Goal: Information Seeking & Learning: Learn about a topic

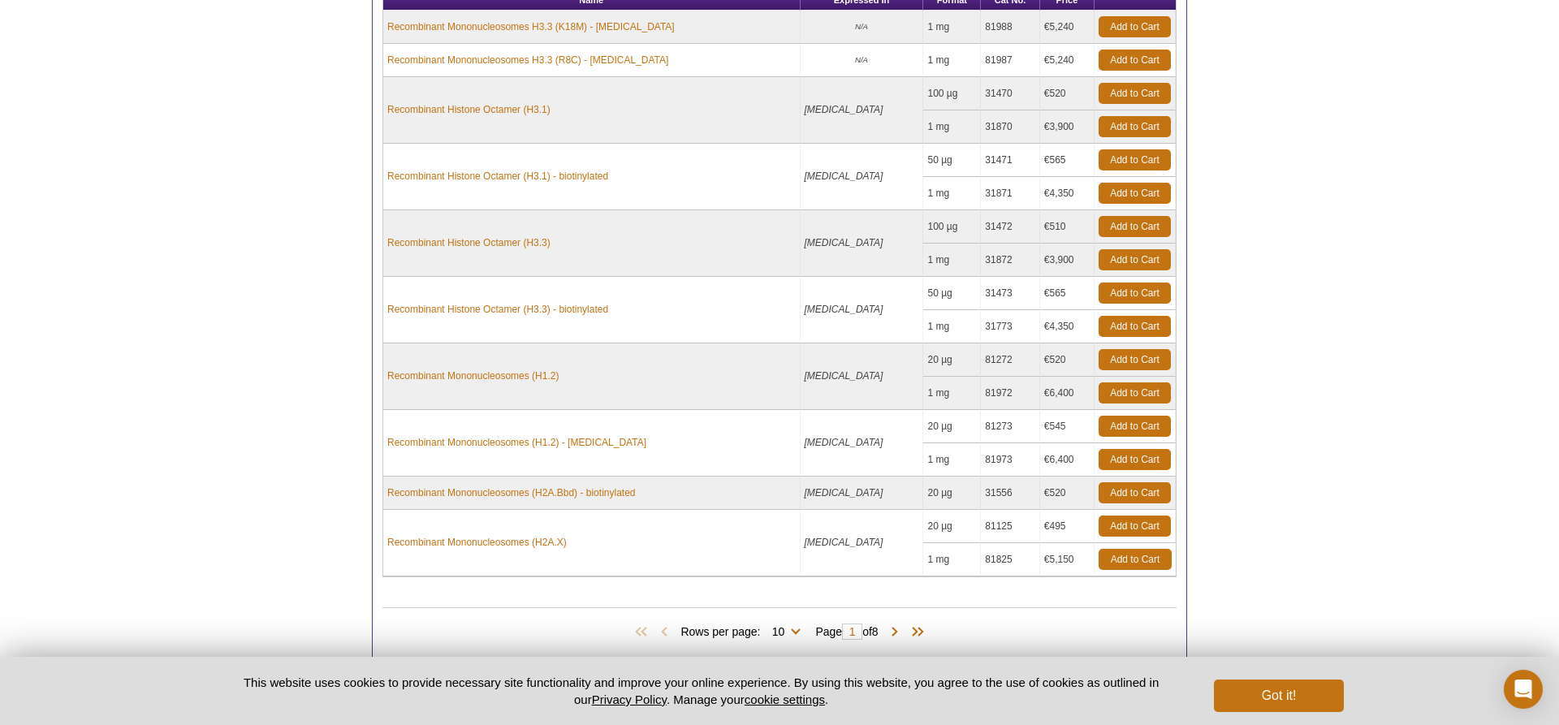
scroll to position [900, 0]
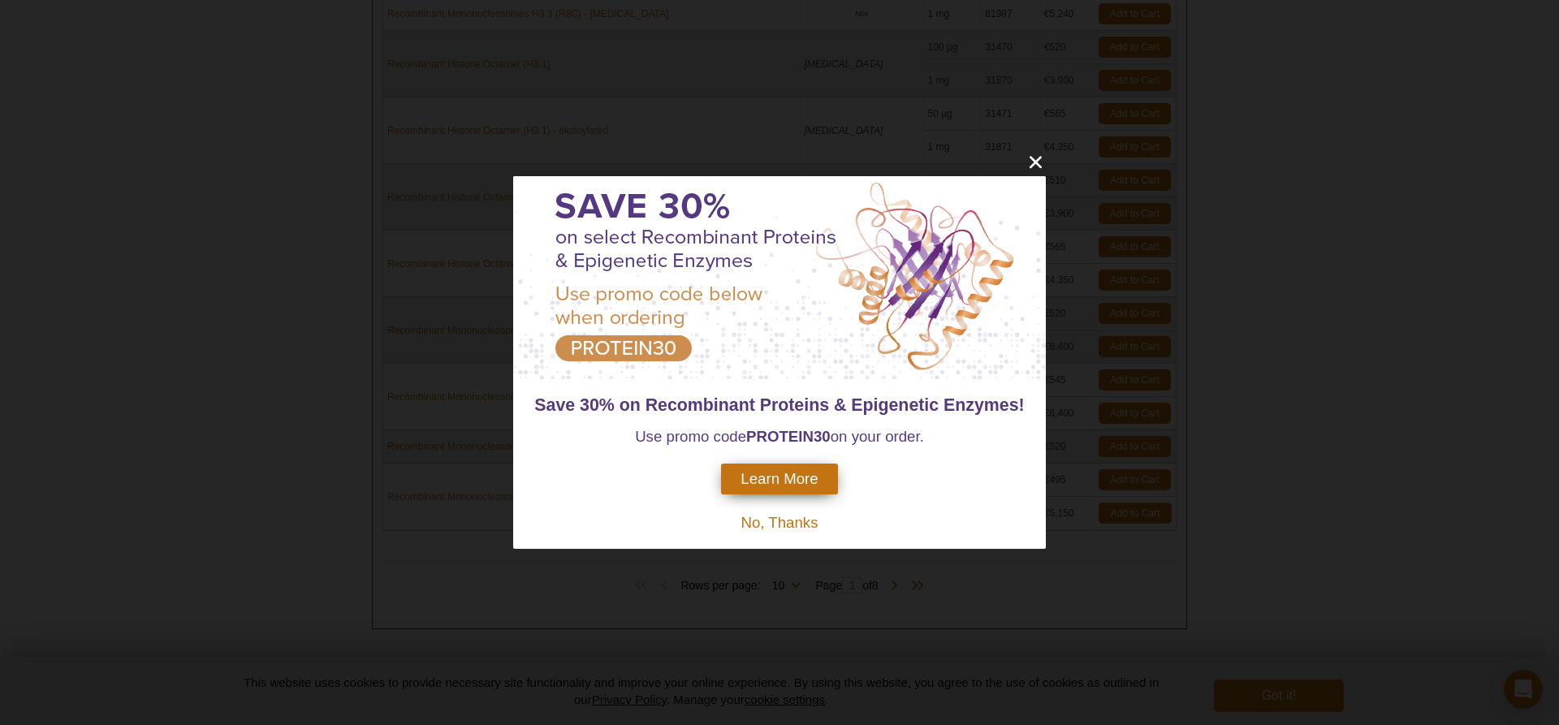
click at [1033, 170] on icon "close" at bounding box center [1035, 162] width 20 height 20
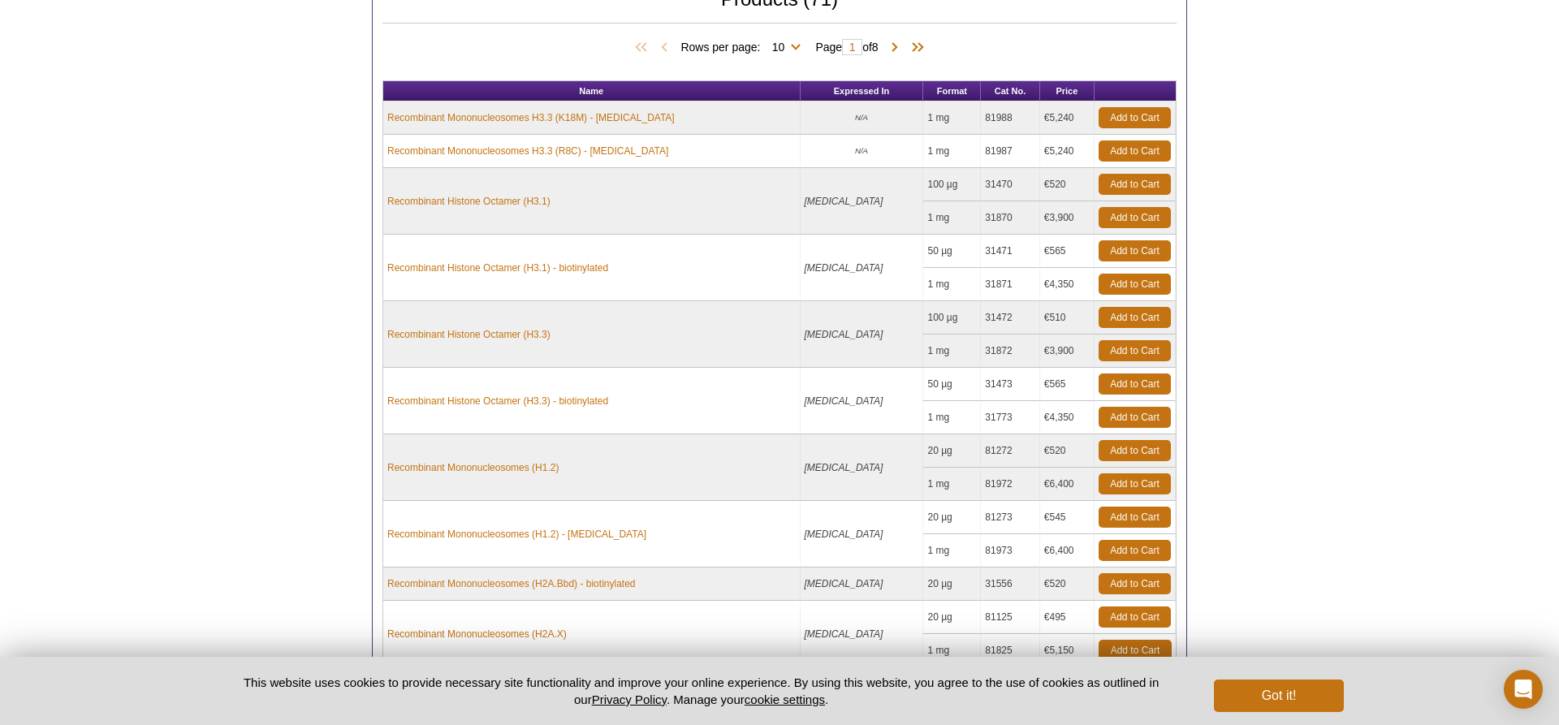
scroll to position [768, 0]
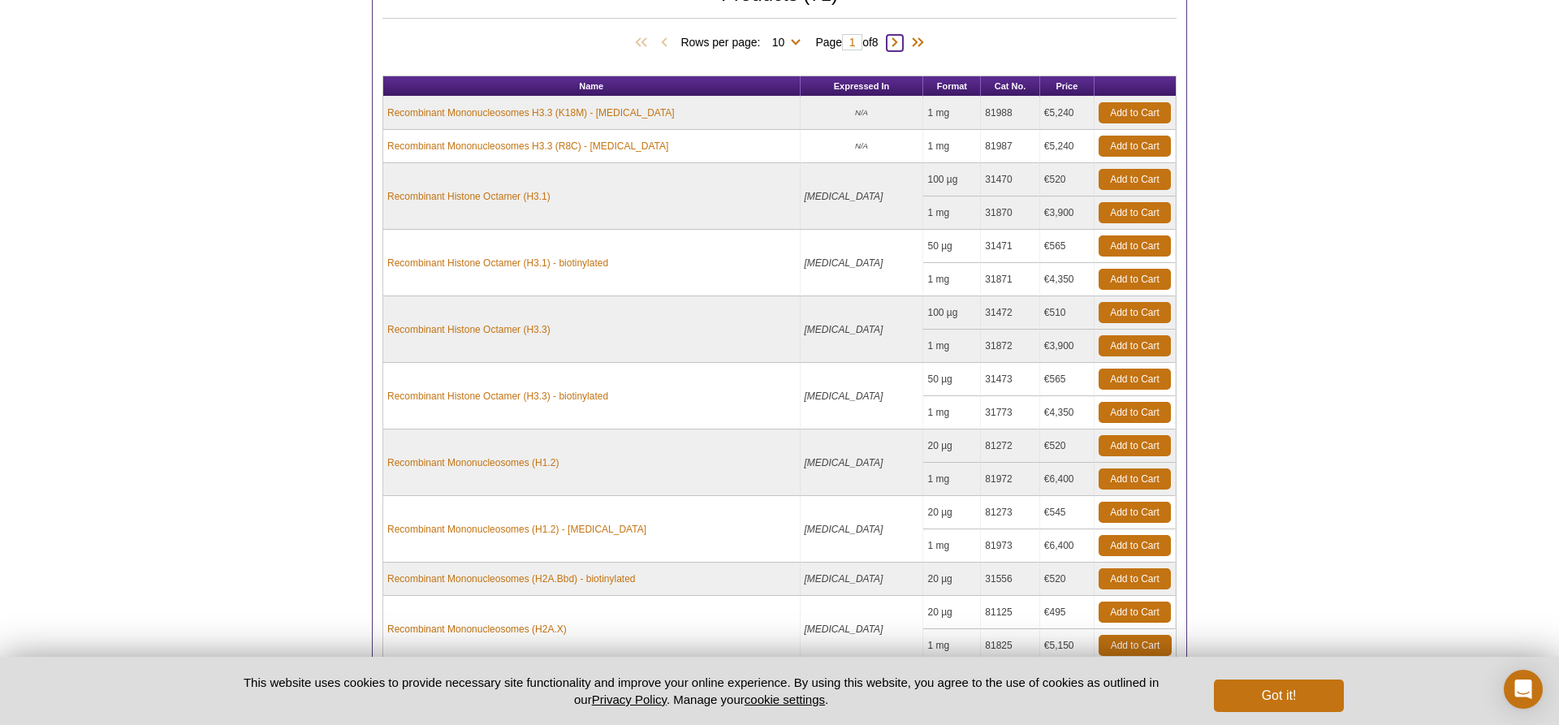
click at [895, 41] on span at bounding box center [894, 43] width 16 height 16
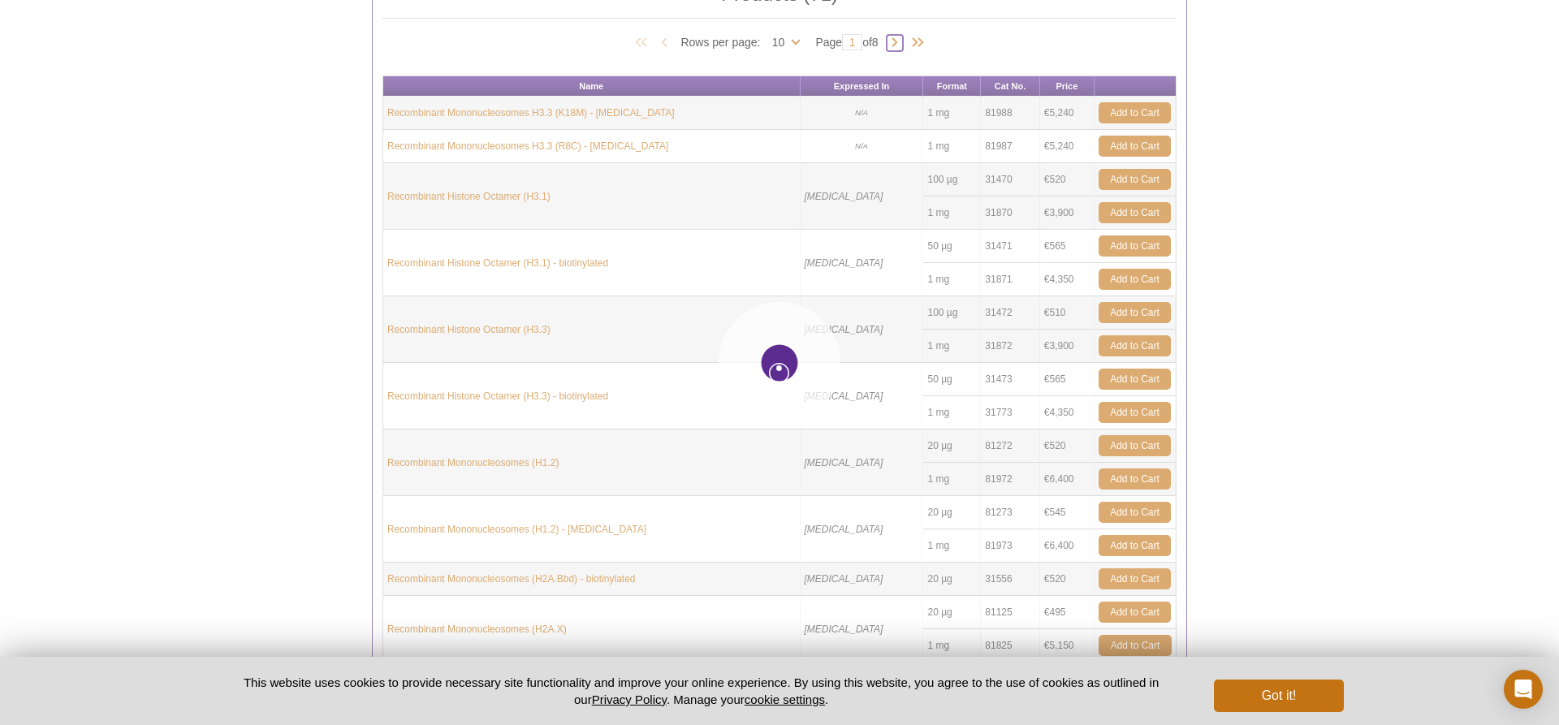
type input "2"
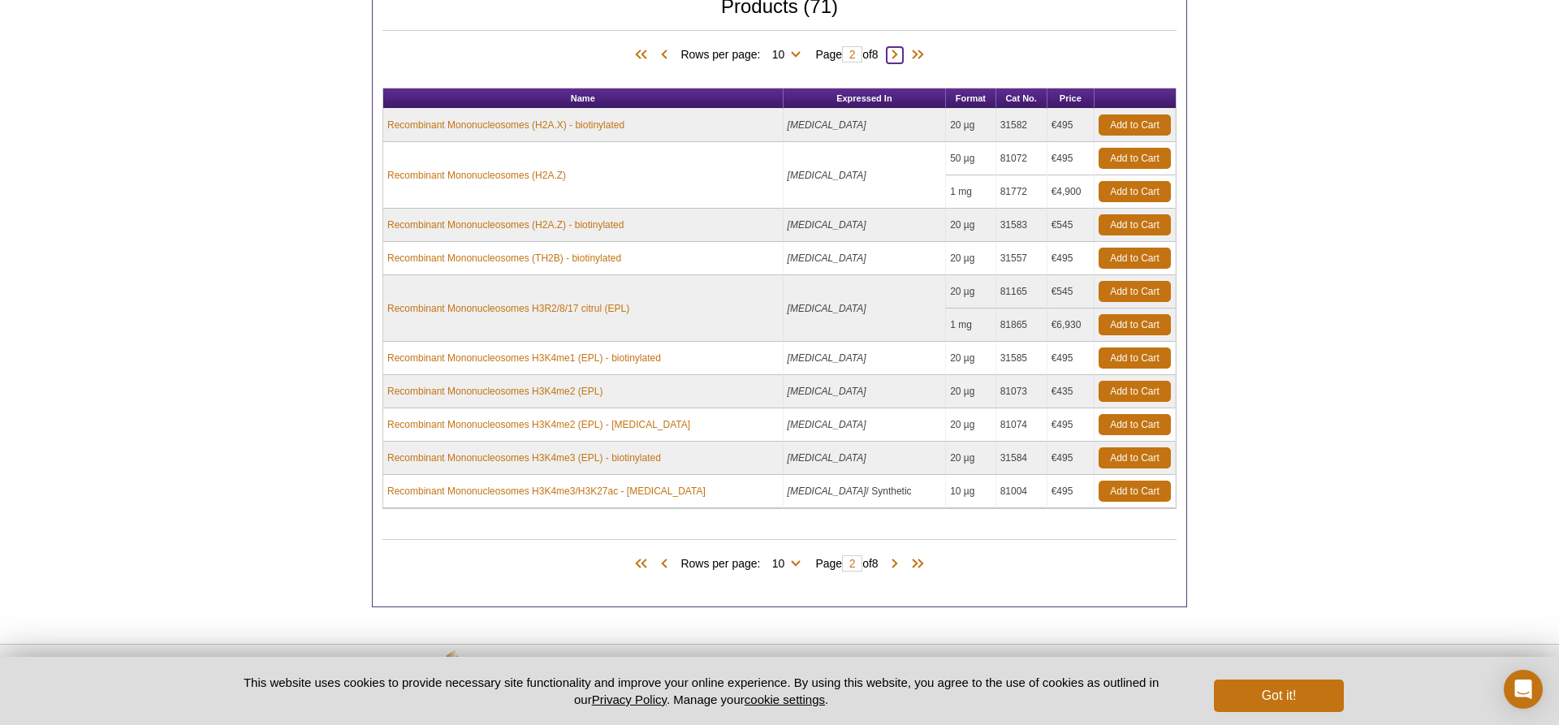
scroll to position [747, 0]
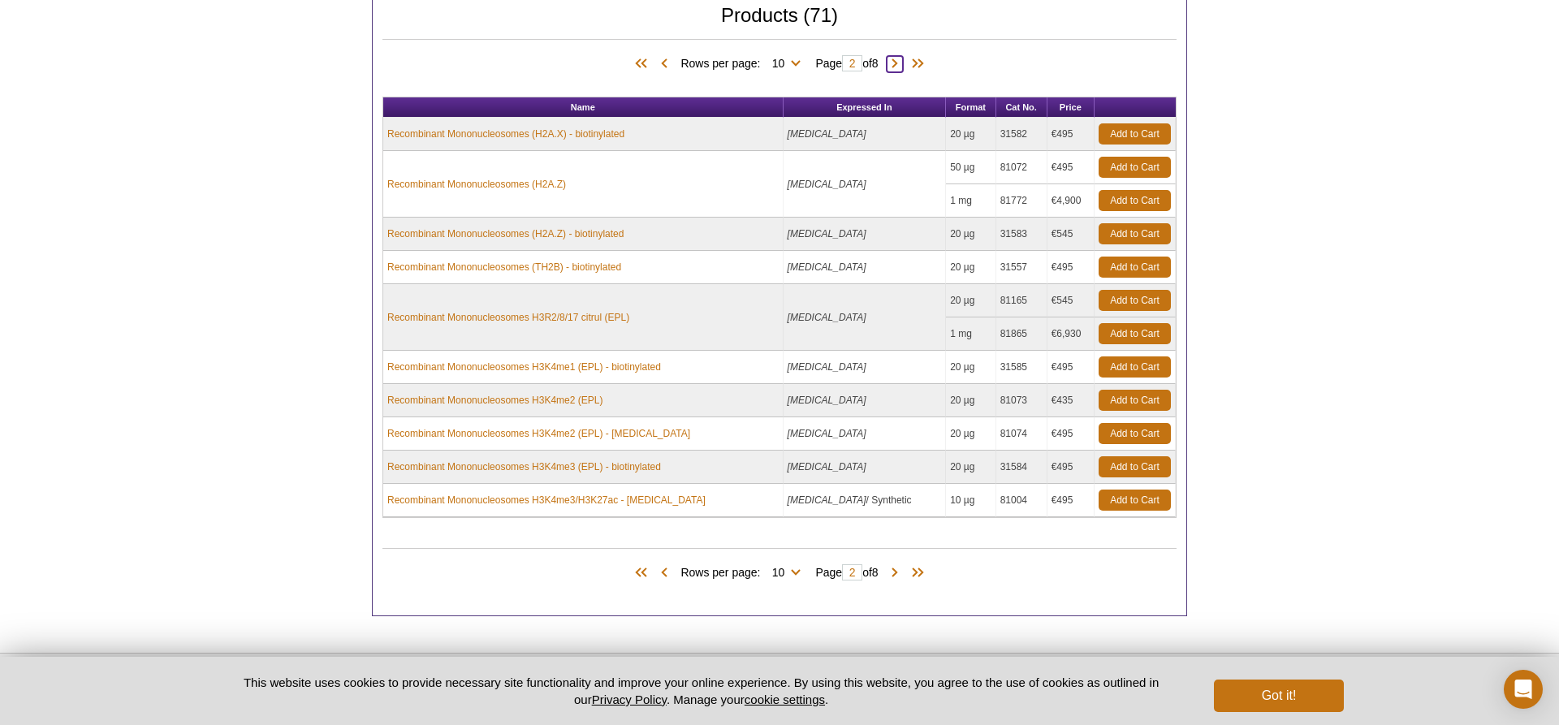
click at [903, 62] on span at bounding box center [894, 64] width 16 height 16
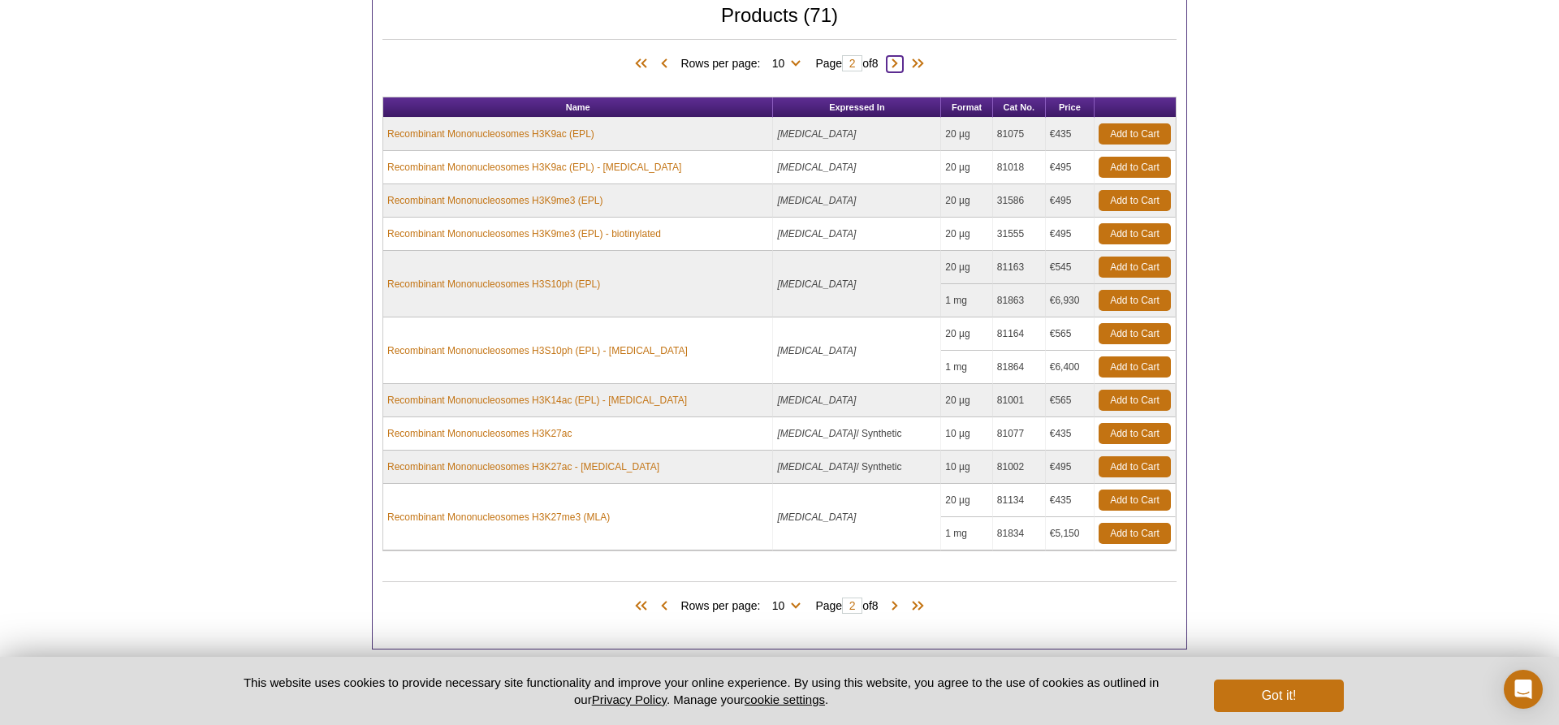
type input "3"
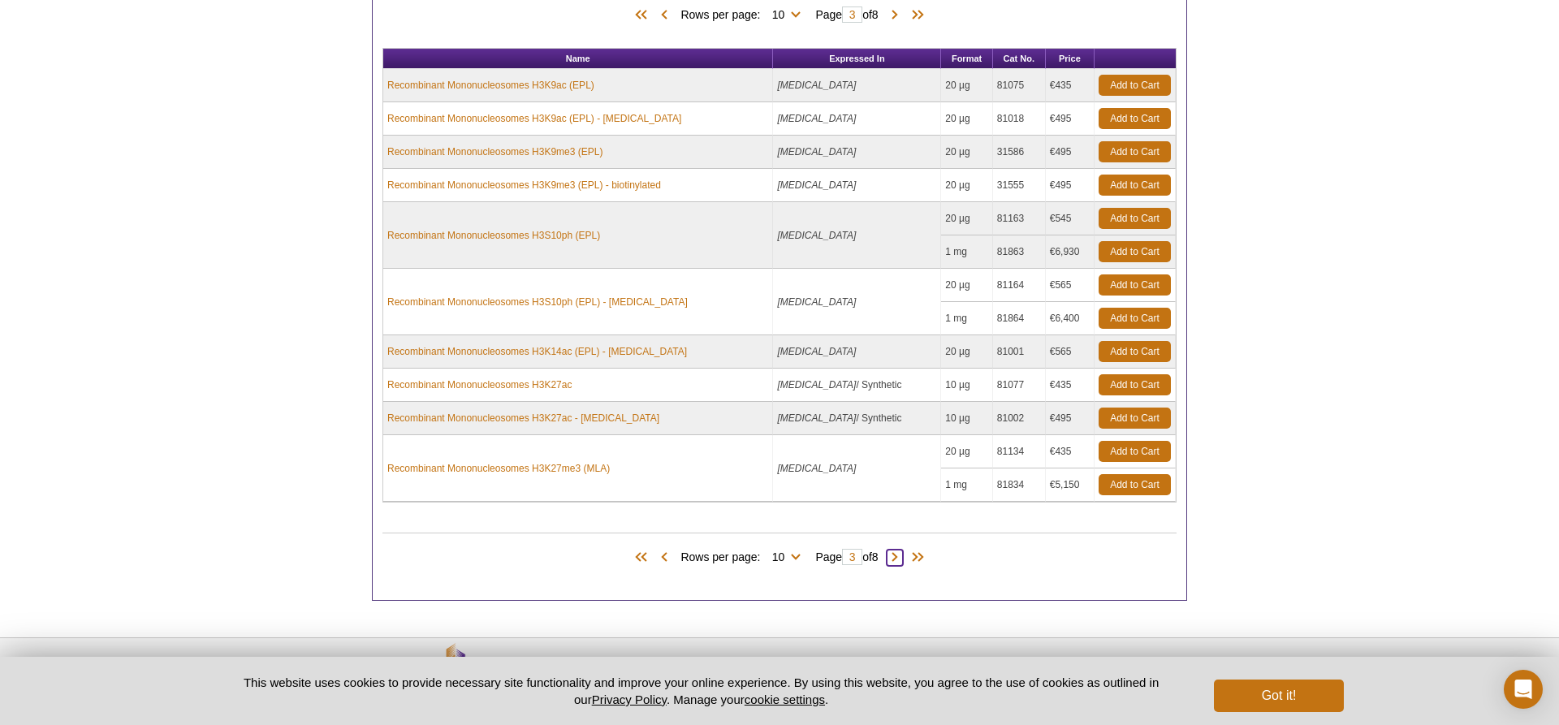
scroll to position [798, 1]
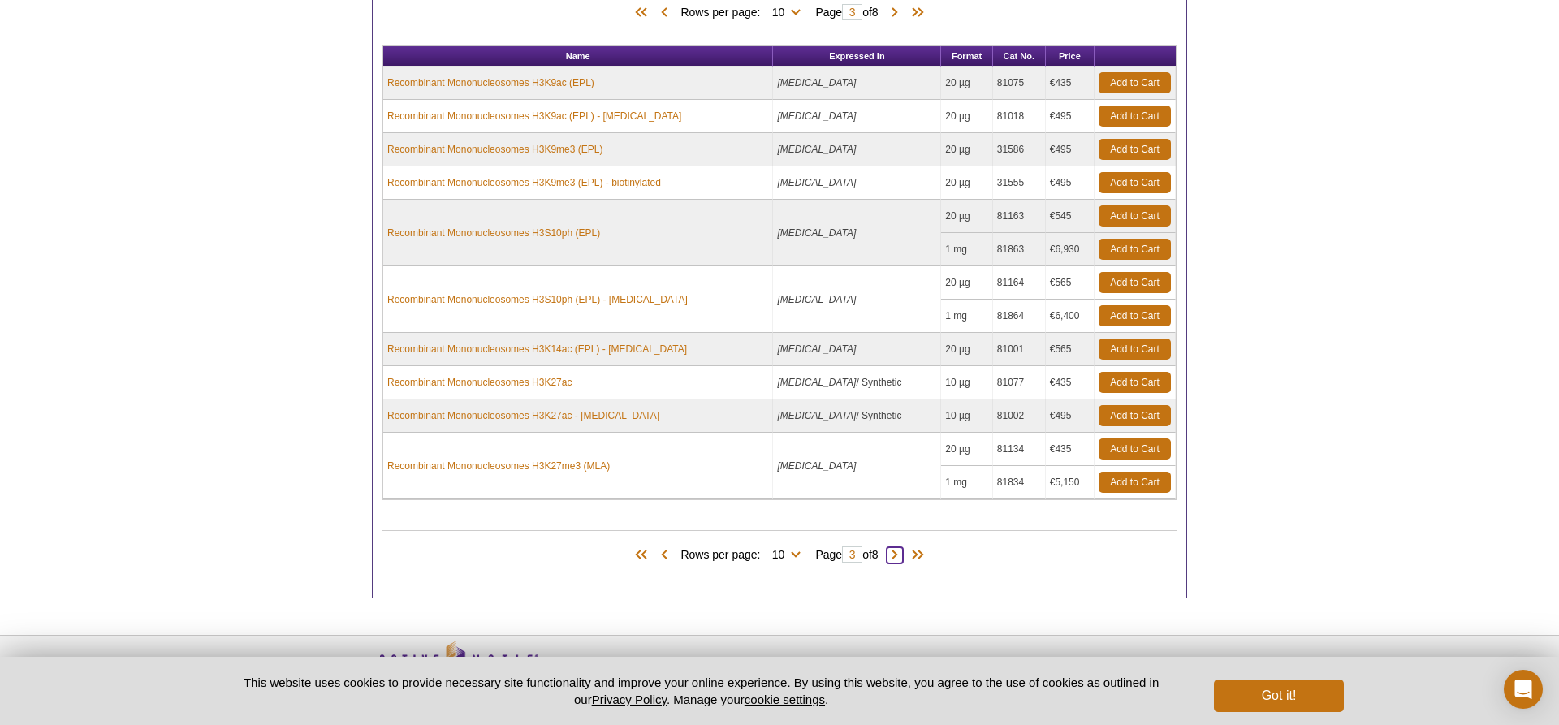
click at [898, 558] on span at bounding box center [894, 555] width 16 height 16
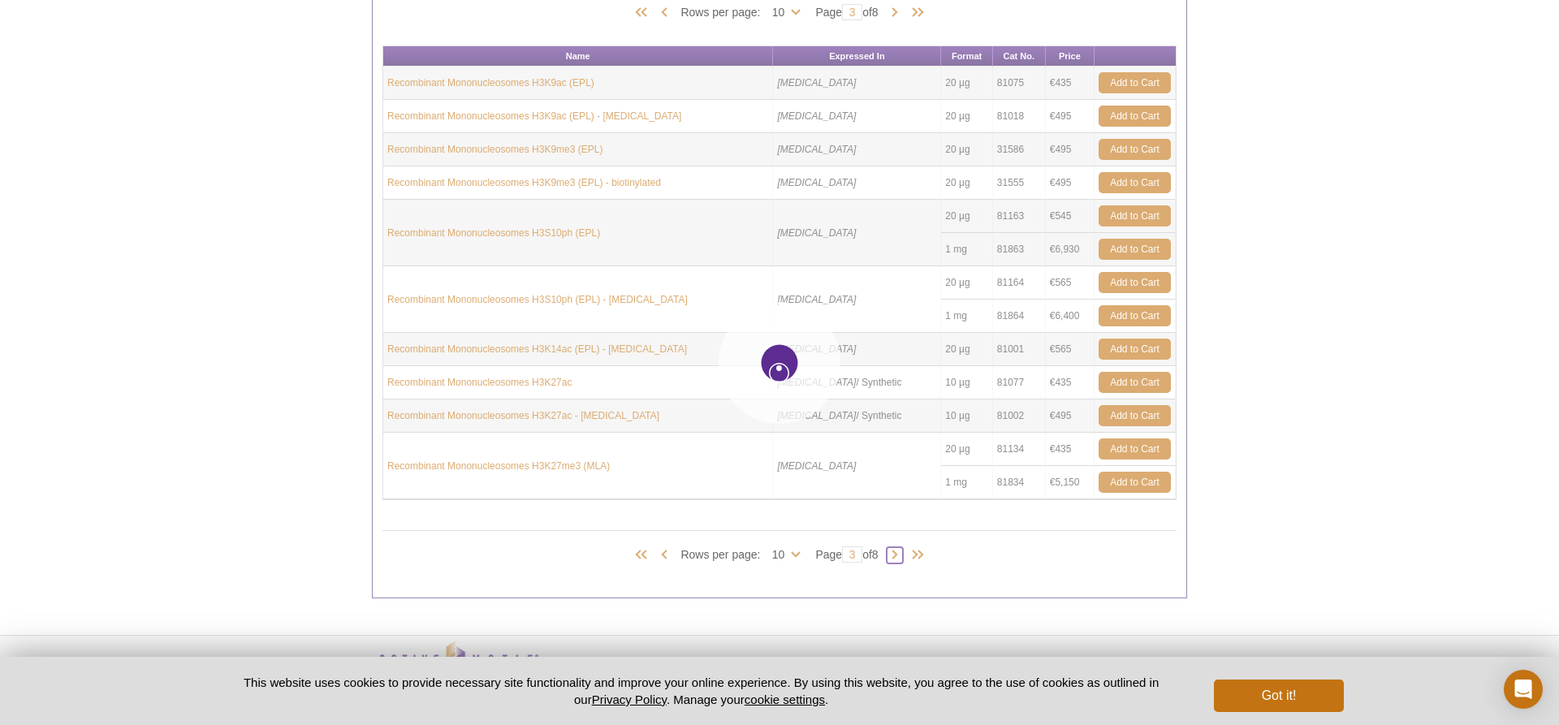
type input "4"
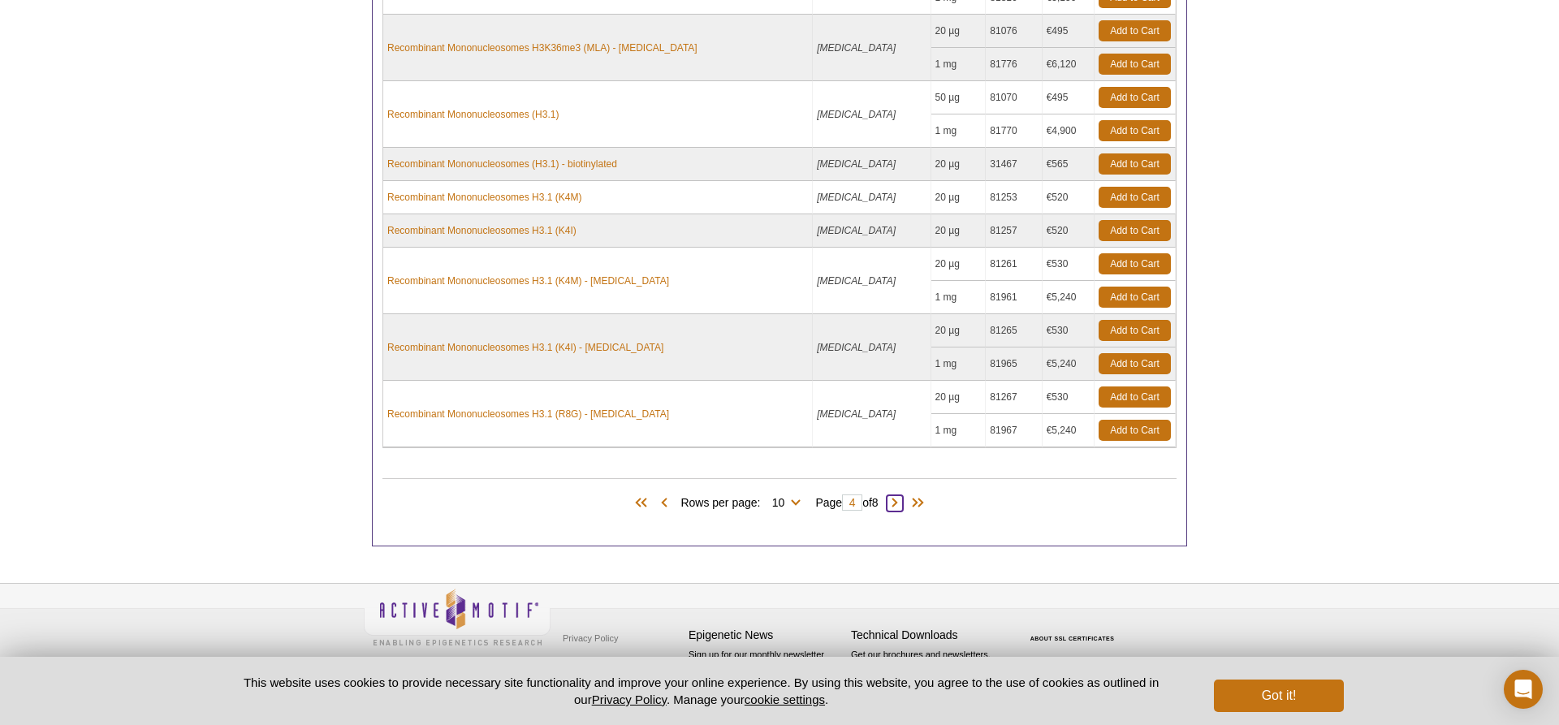
scroll to position [983, 0]
click at [903, 503] on span at bounding box center [894, 503] width 16 height 16
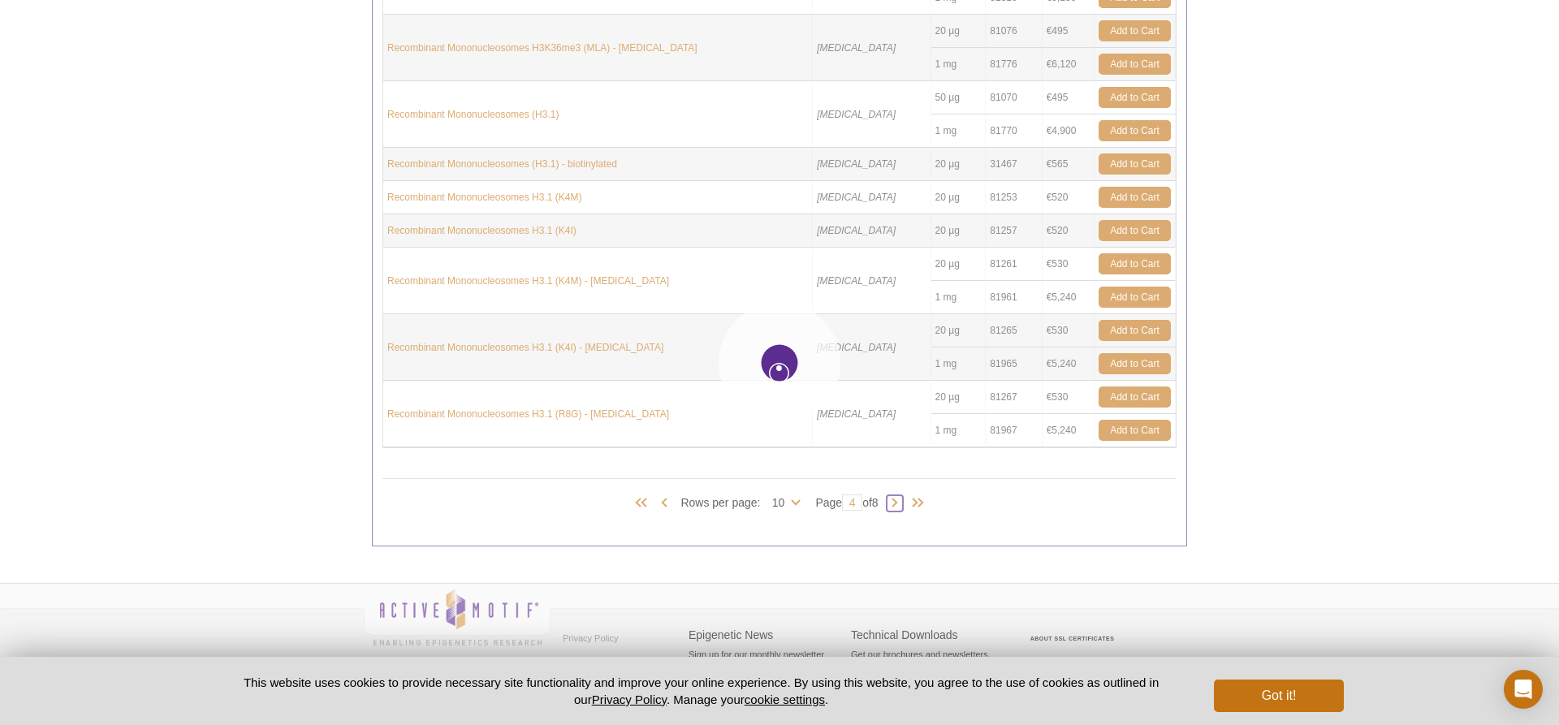
type input "5"
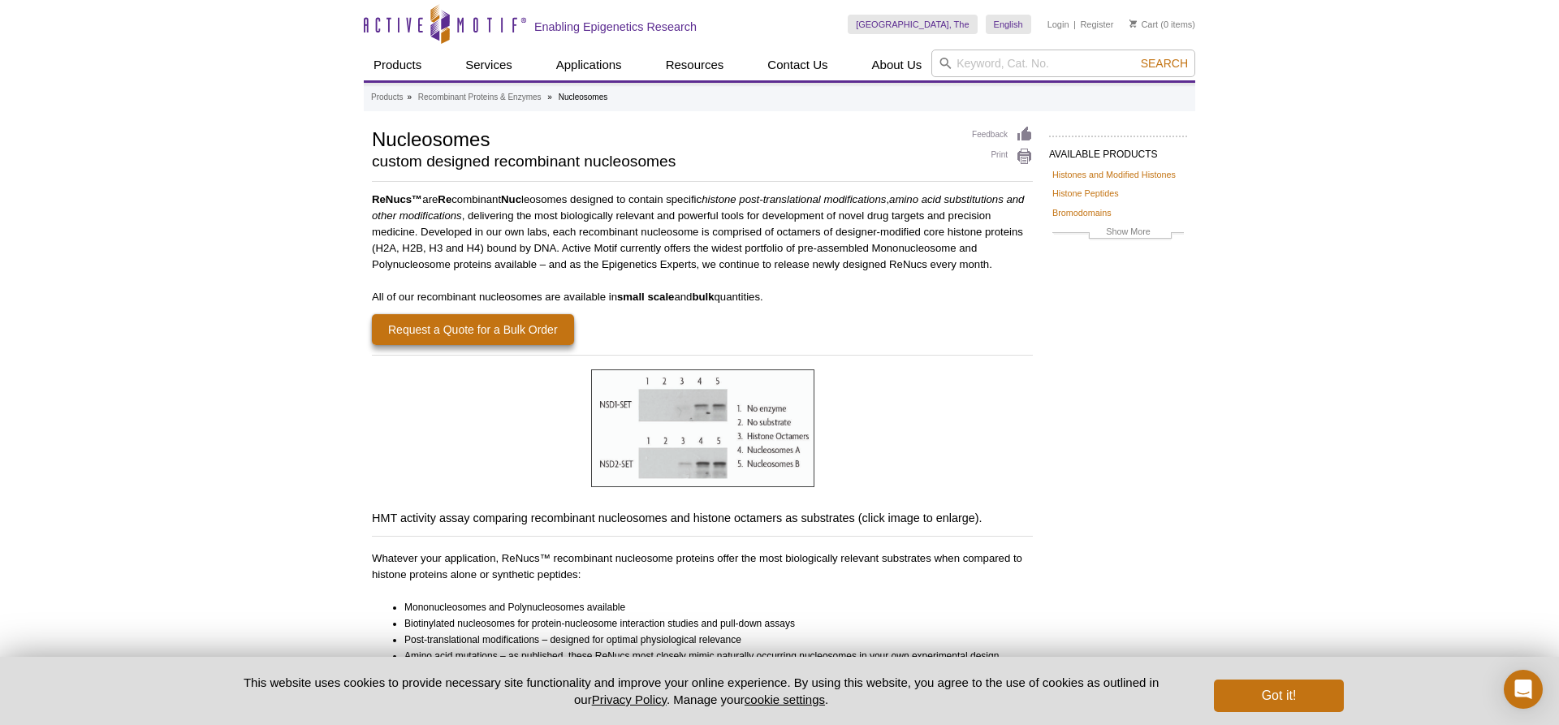
scroll to position [0, 0]
drag, startPoint x: 792, startPoint y: 238, endPoint x: 824, endPoint y: 254, distance: 35.6
click at [823, 254] on p "ReNucs™ are Re combinant Nuc leosomes designed to contain specific histone post…" at bounding box center [702, 232] width 661 height 81
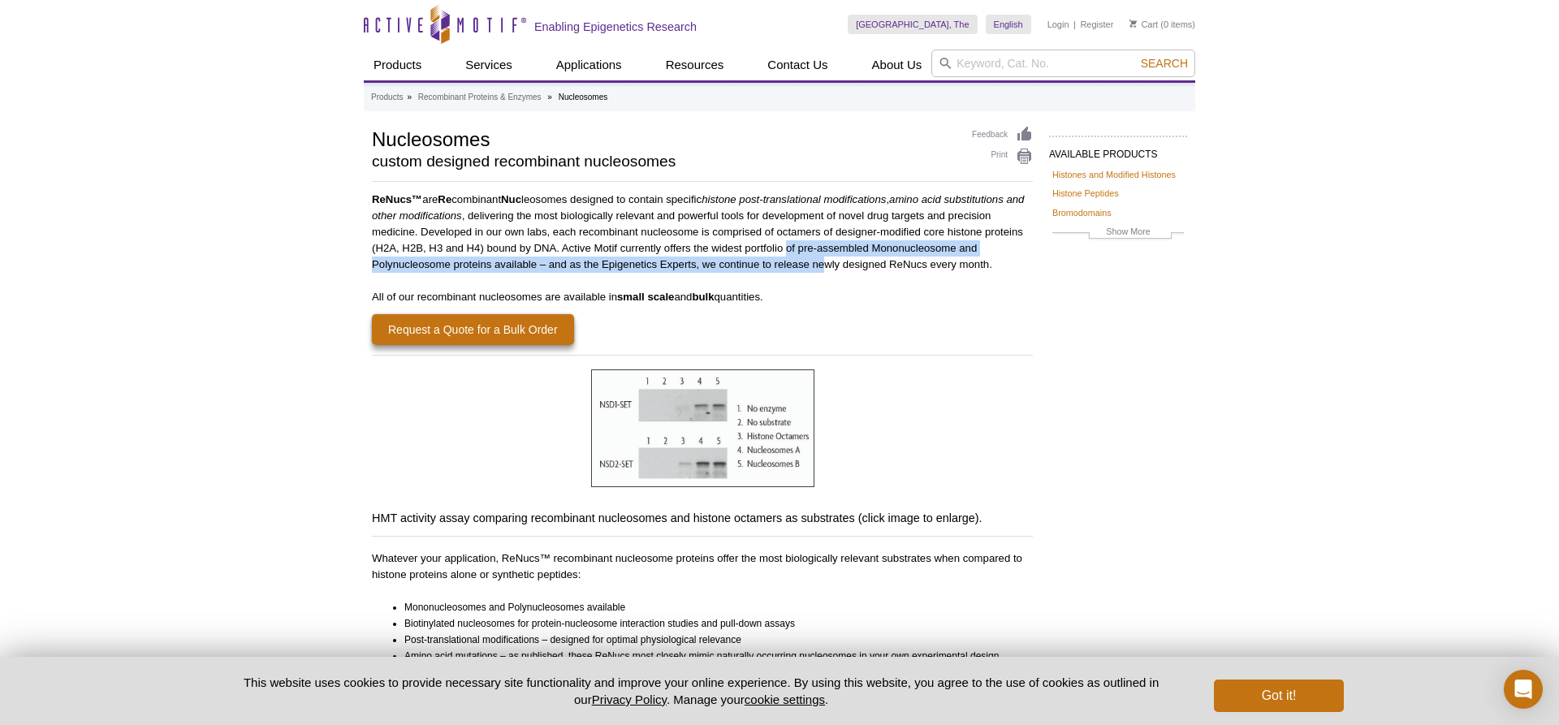
click at [824, 254] on p "ReNucs™ are Re combinant Nuc leosomes designed to contain specific histone post…" at bounding box center [702, 232] width 661 height 81
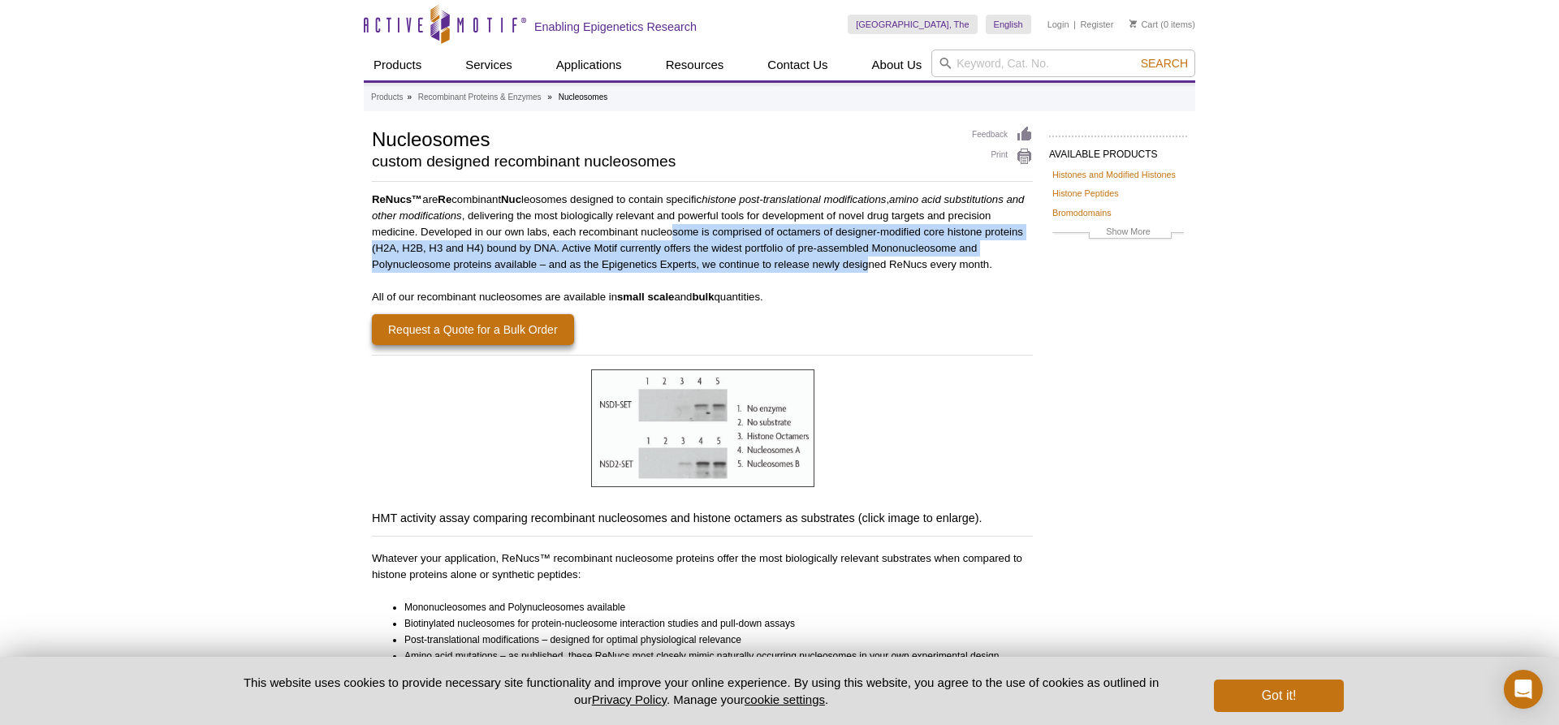
drag, startPoint x: 716, startPoint y: 237, endPoint x: 671, endPoint y: 227, distance: 46.5
click at [671, 227] on p "ReNucs™ are Re combinant Nuc leosomes designed to contain specific histone post…" at bounding box center [702, 232] width 661 height 81
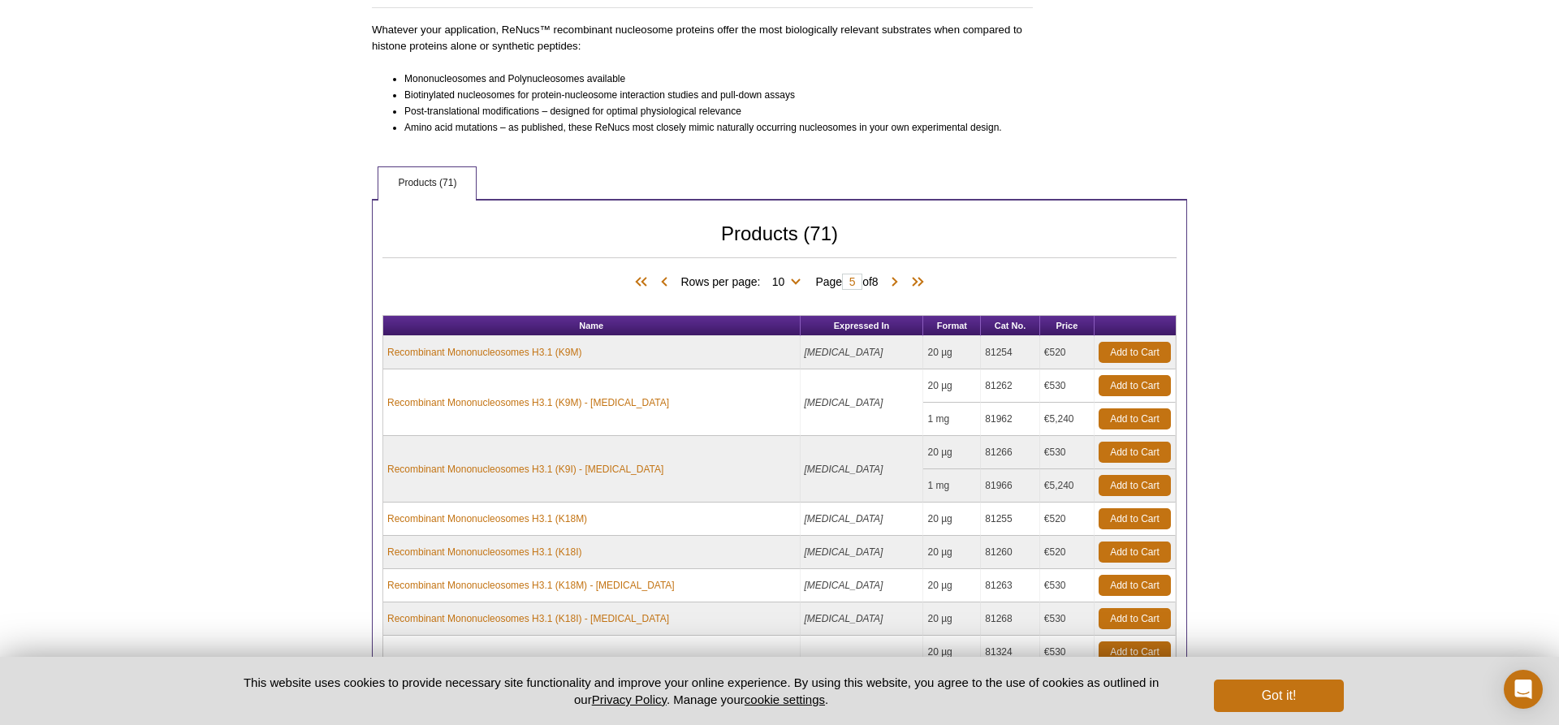
scroll to position [554, 0]
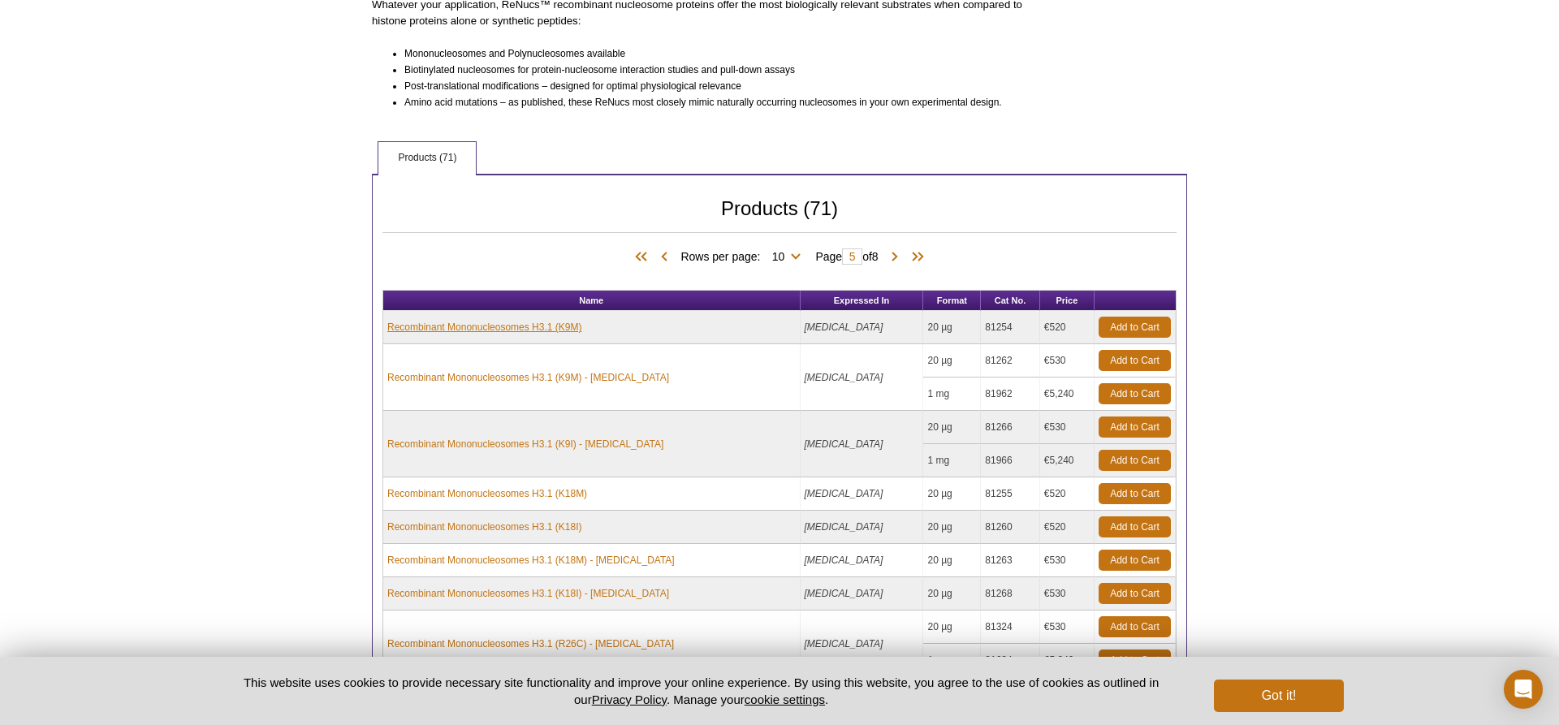
click at [481, 326] on link "Recombinant Mononucleosomes H3.1 (K9M)" at bounding box center [484, 327] width 194 height 15
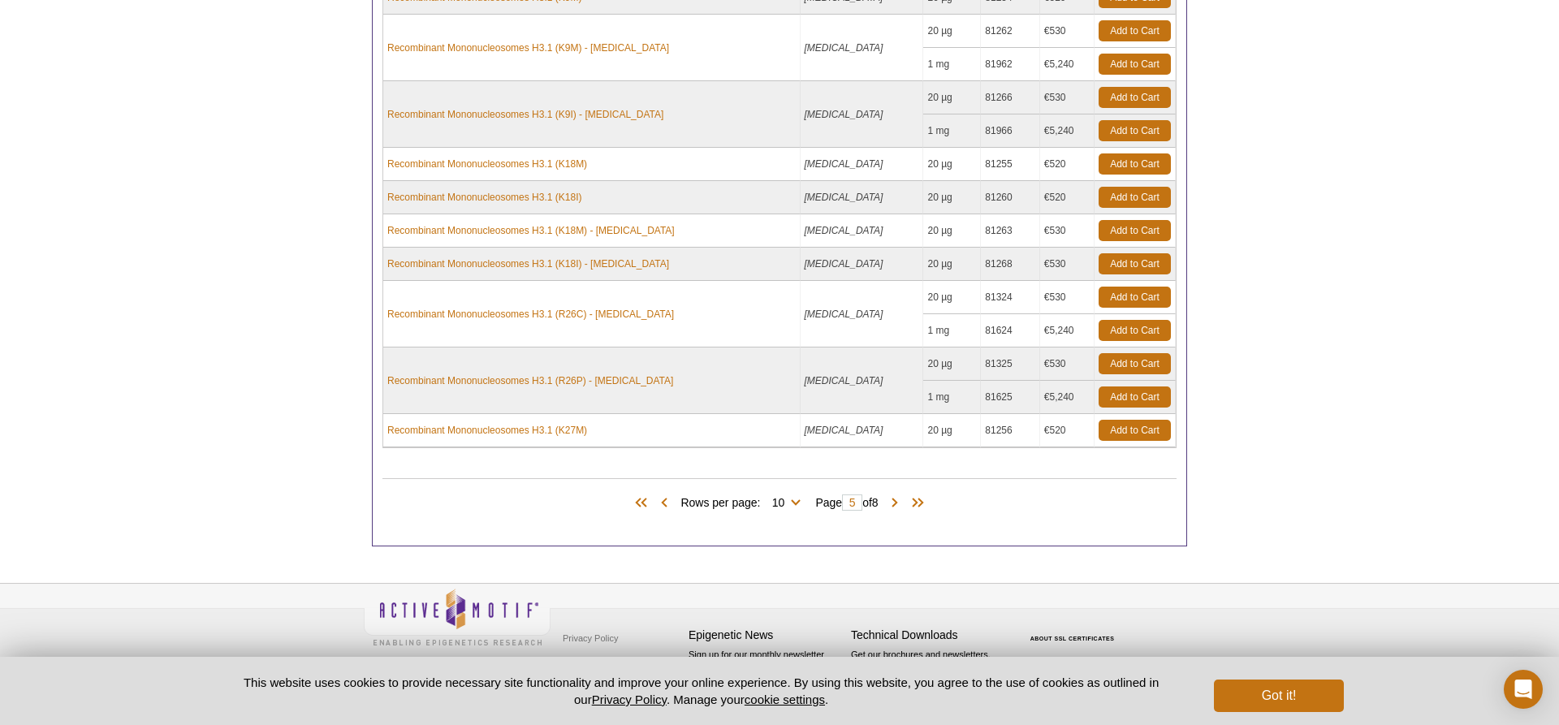
scroll to position [883, 0]
click at [658, 504] on span at bounding box center [664, 503] width 16 height 16
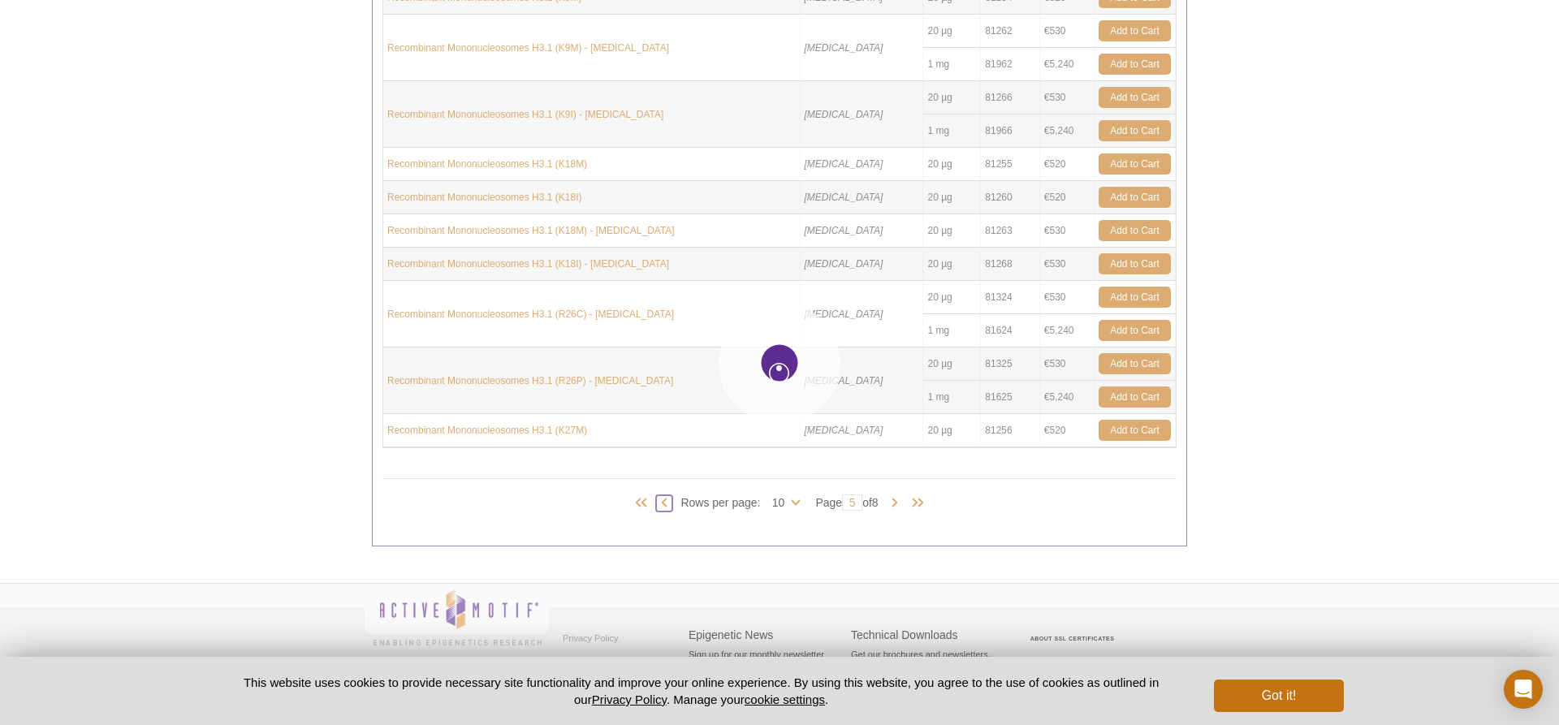
type input "4"
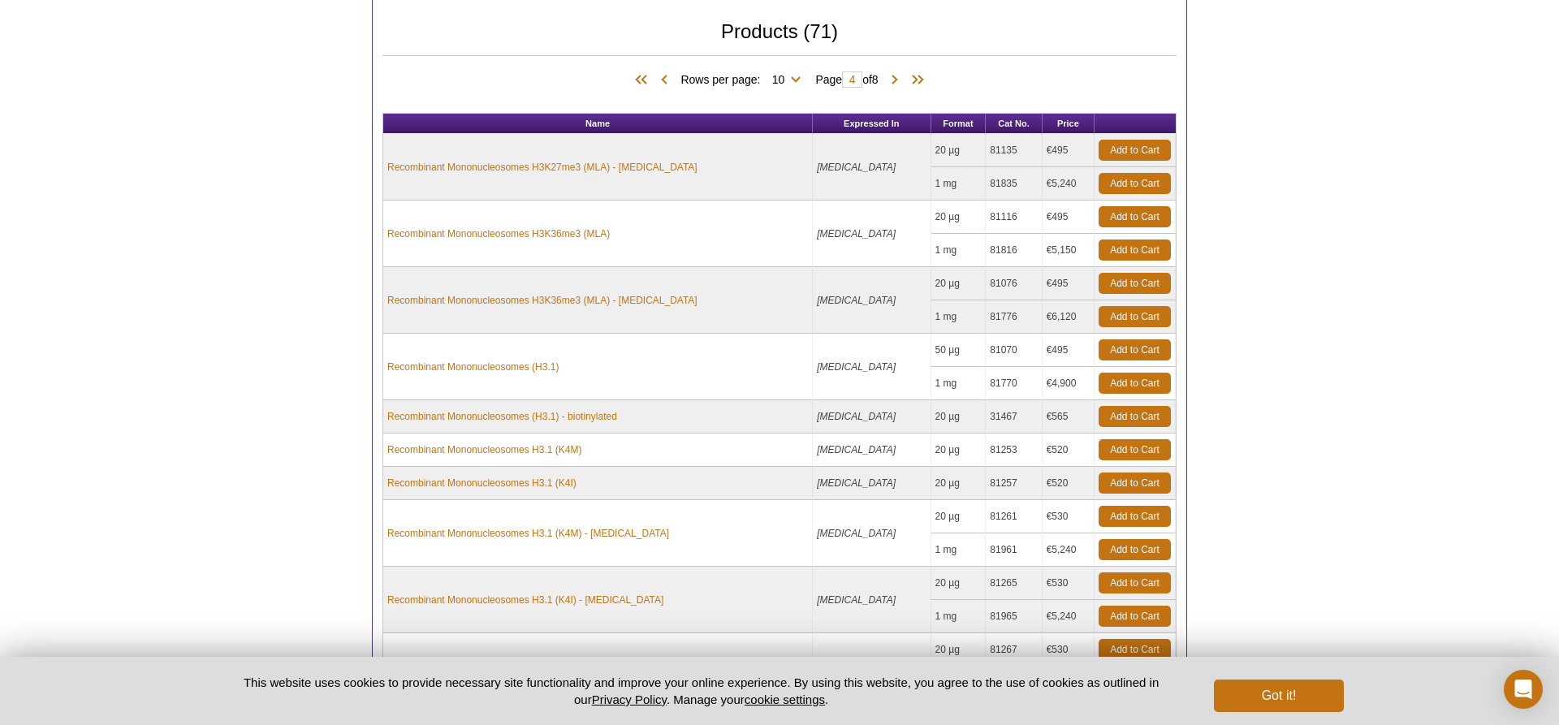
scroll to position [727, 0]
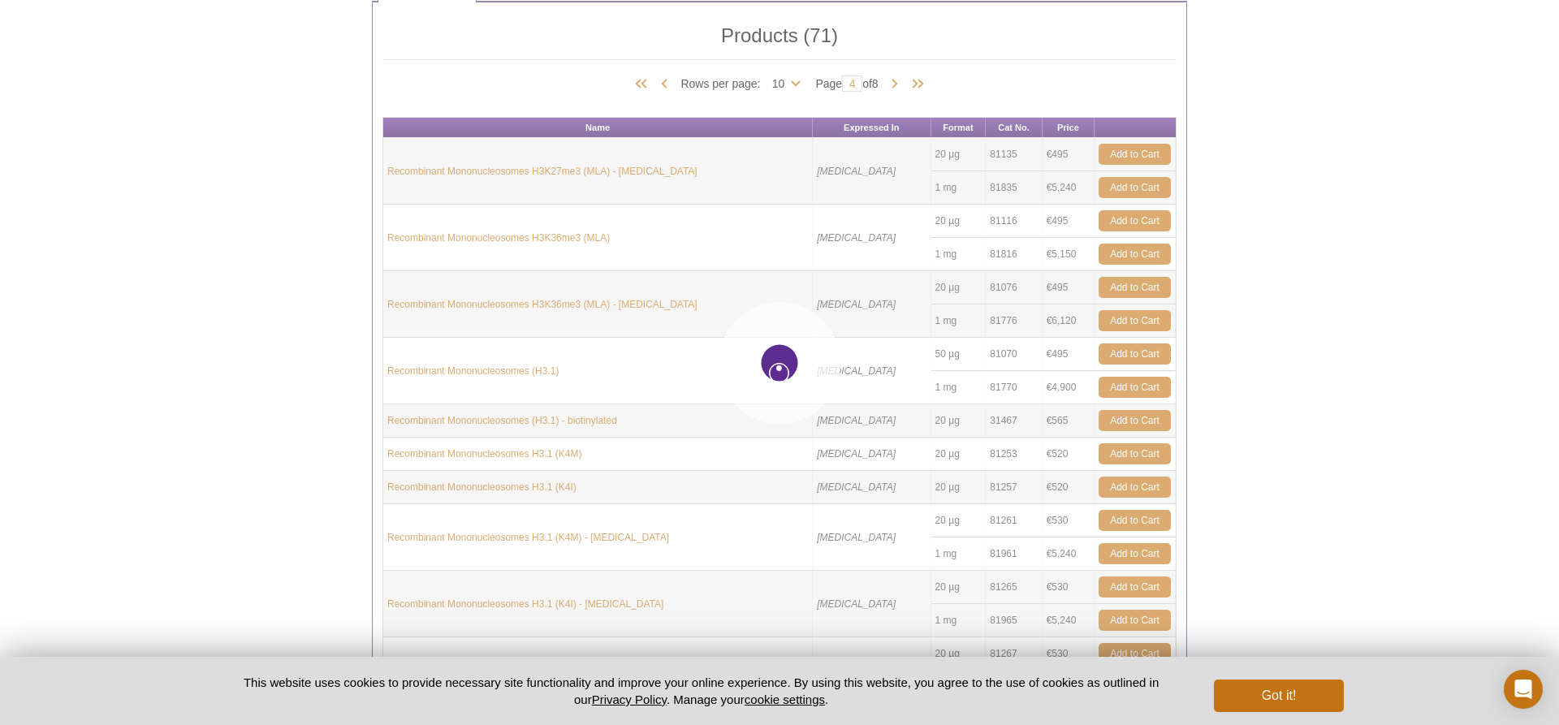
type input "3"
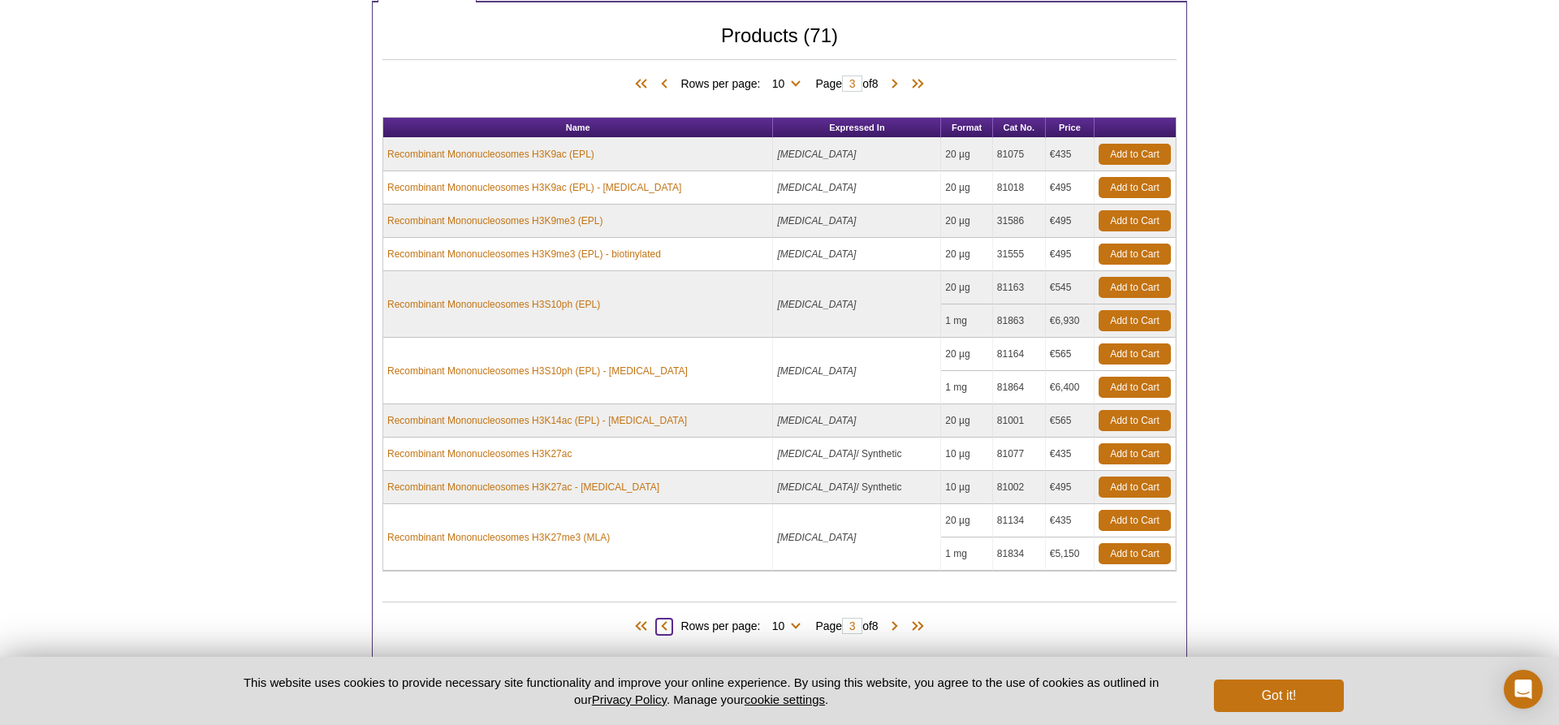
scroll to position [721, 0]
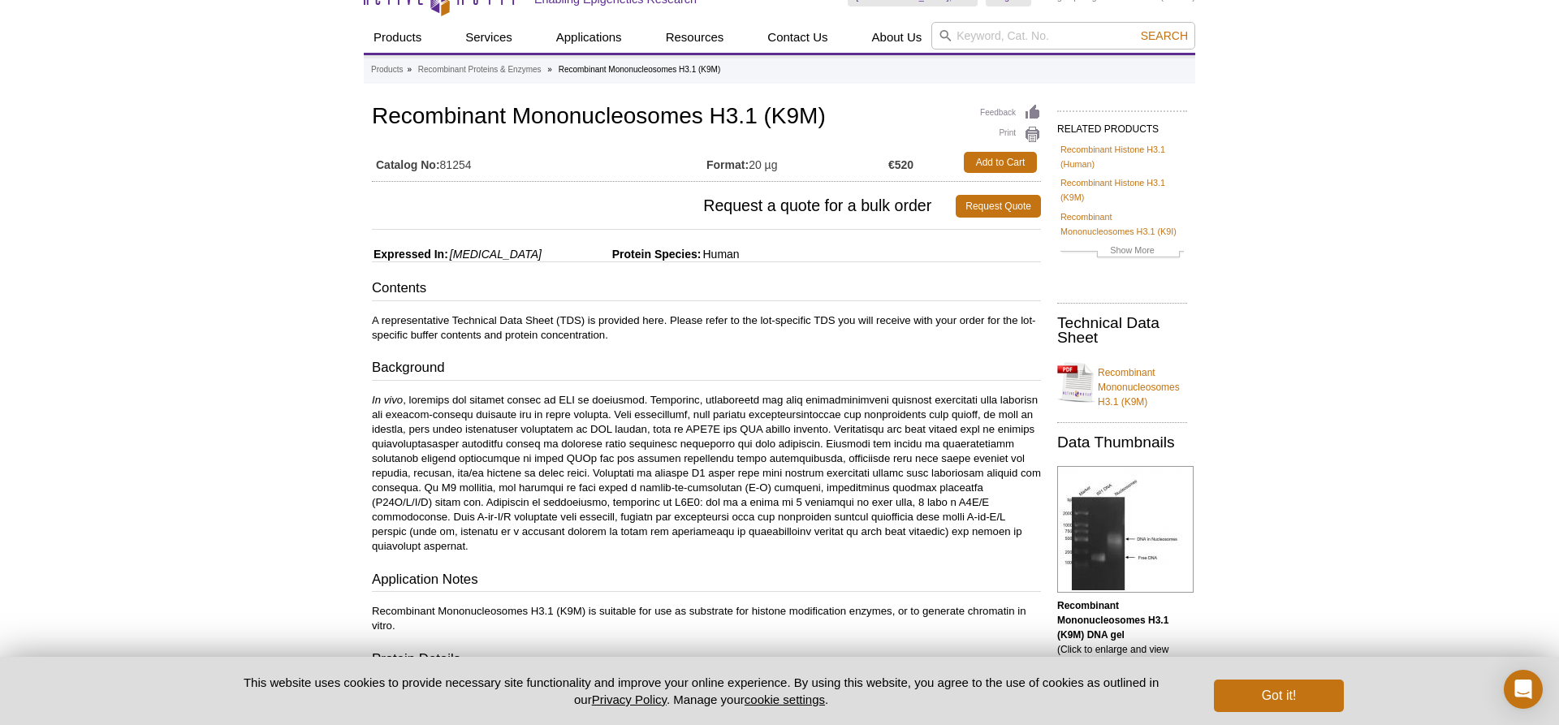
scroll to position [30, 0]
